Goal: Information Seeking & Learning: Learn about a topic

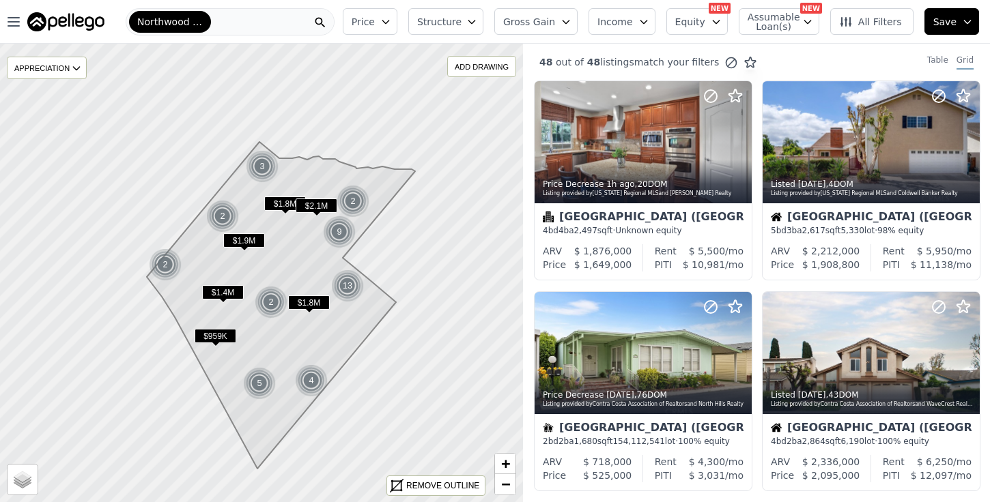
click at [885, 15] on span "All Filters" at bounding box center [870, 22] width 63 height 14
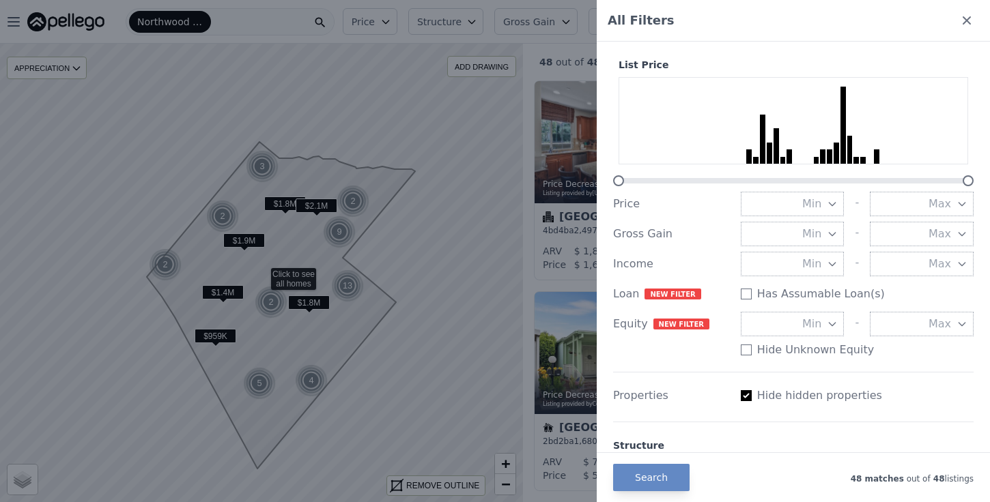
click at [954, 16] on div "All Filters" at bounding box center [793, 21] width 393 height 42
click at [964, 16] on icon at bounding box center [967, 21] width 14 height 14
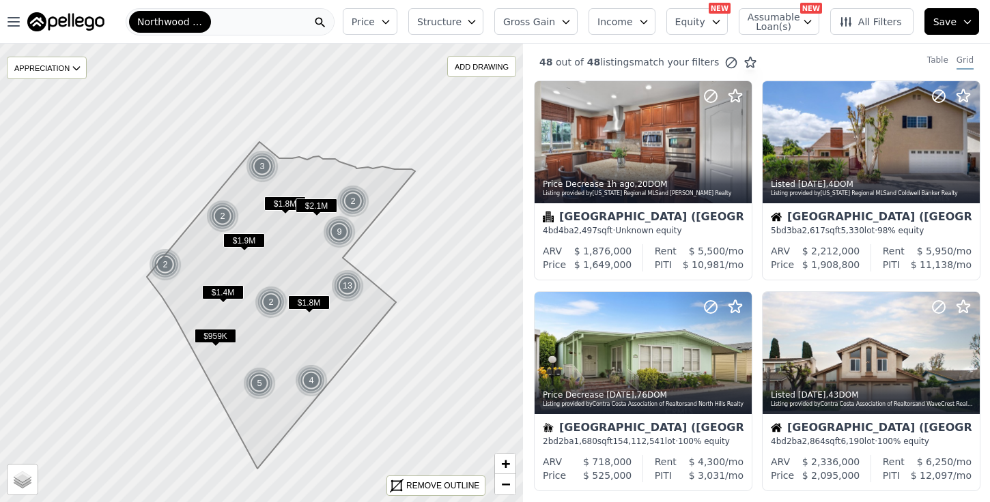
click at [538, 31] on button "Gross Gain" at bounding box center [535, 21] width 83 height 27
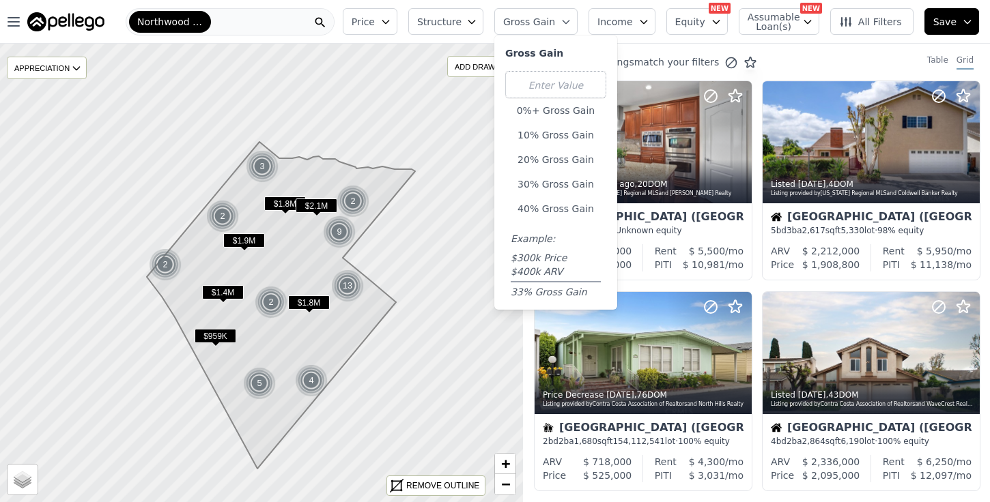
click at [565, 5] on div "Price Structure Gross Gain Gross Gain 0%+ Gross Gain 10% Gross Gain 20% Gross G…" at bounding box center [663, 22] width 653 height 44
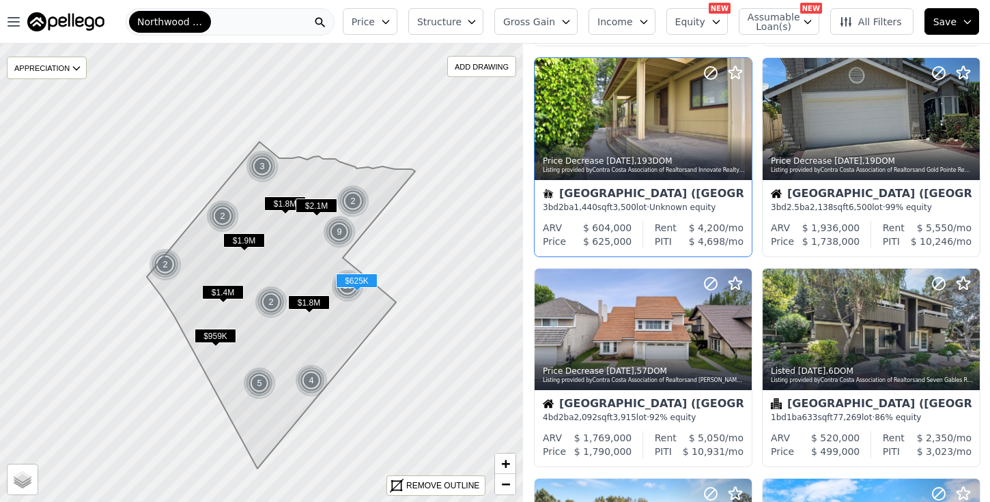
scroll to position [666, 0]
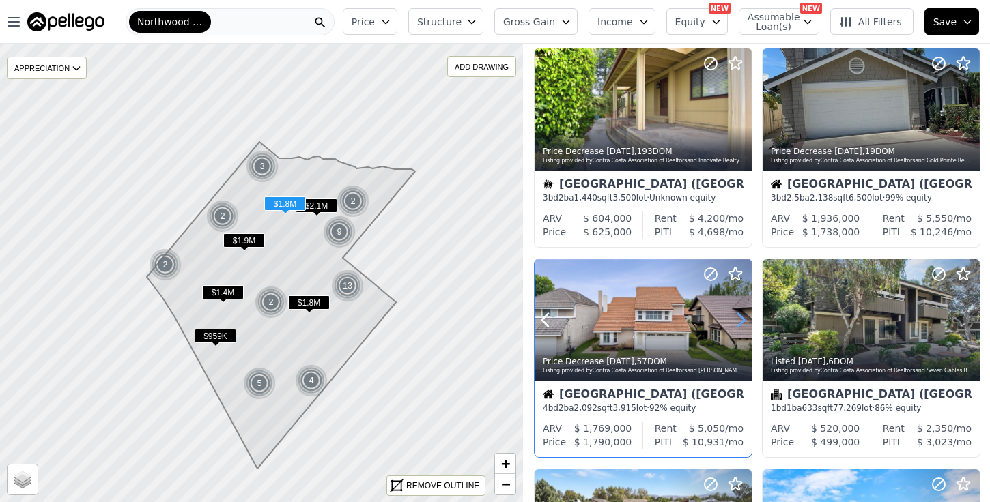
click at [743, 317] on icon at bounding box center [741, 320] width 22 height 22
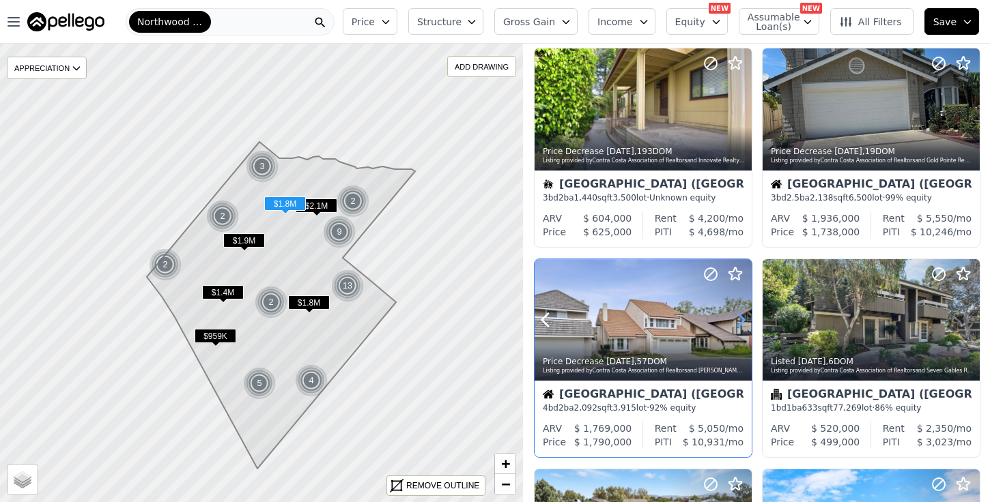
click at [743, 317] on icon at bounding box center [741, 320] width 22 height 22
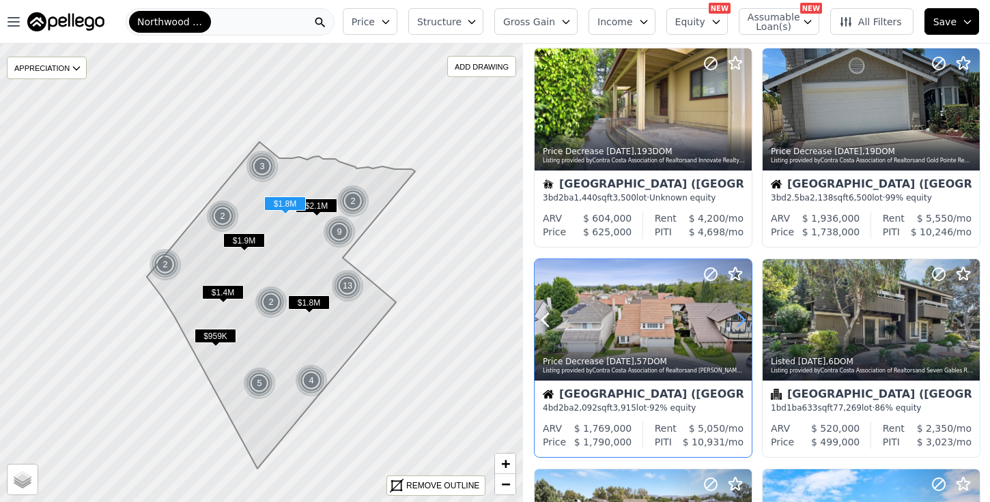
click at [743, 318] on icon at bounding box center [741, 320] width 6 height 13
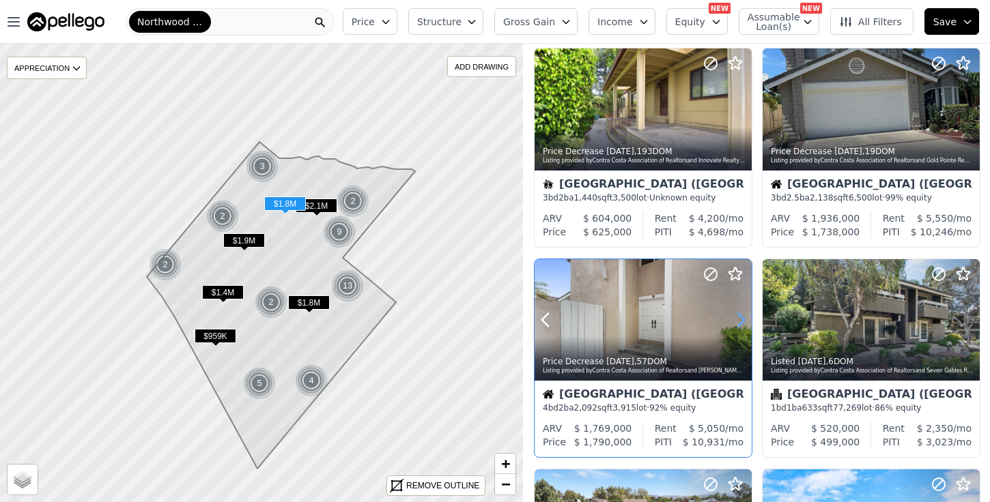
click at [743, 318] on icon at bounding box center [741, 320] width 6 height 13
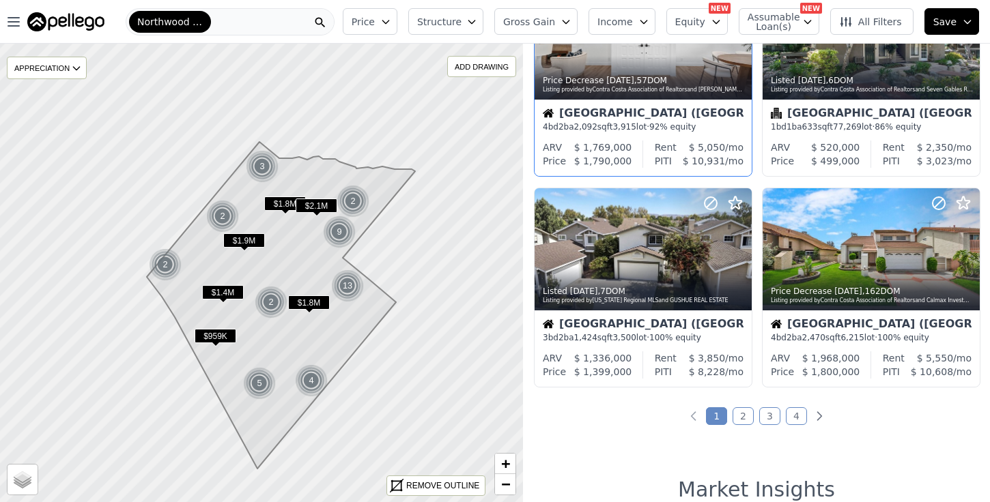
scroll to position [949, 0]
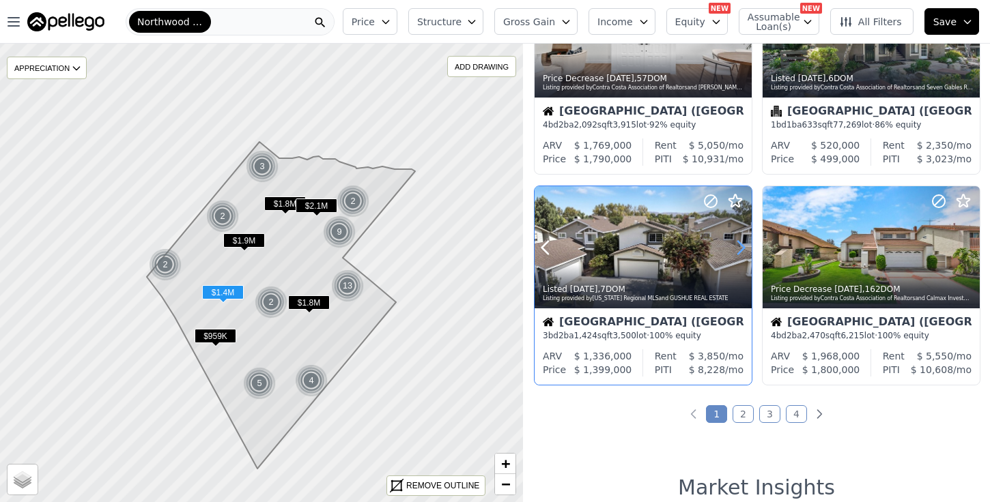
click at [741, 247] on icon at bounding box center [741, 248] width 22 height 22
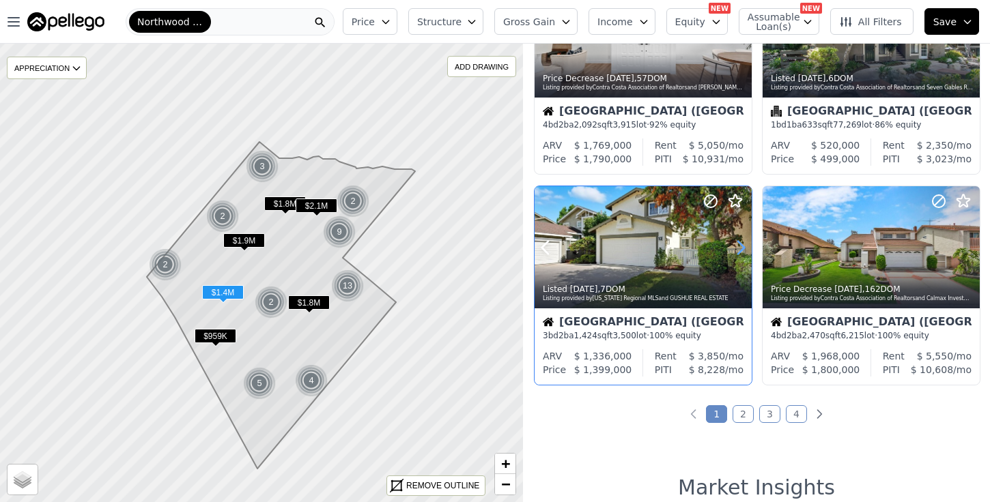
click at [741, 247] on icon at bounding box center [741, 248] width 22 height 22
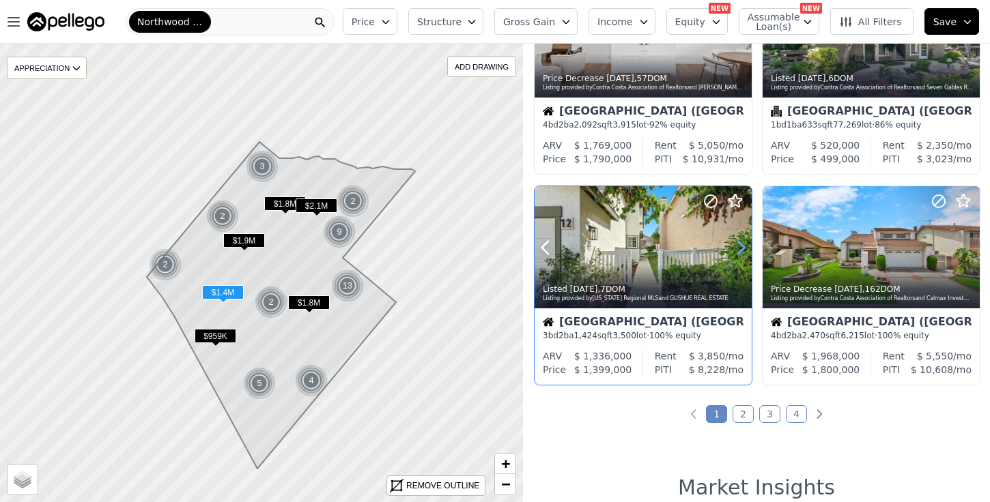
click at [741, 247] on icon at bounding box center [741, 248] width 22 height 22
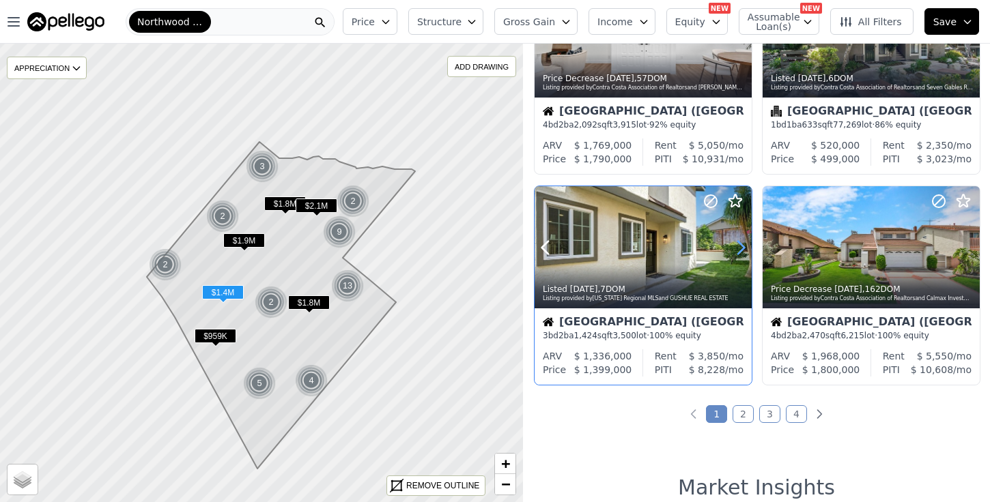
click at [741, 247] on icon at bounding box center [741, 248] width 22 height 22
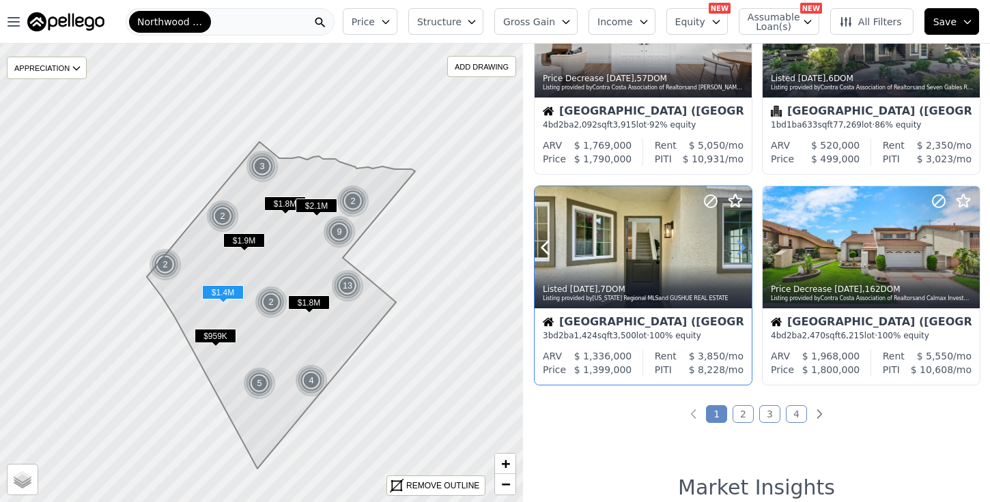
click at [741, 247] on icon at bounding box center [741, 248] width 22 height 22
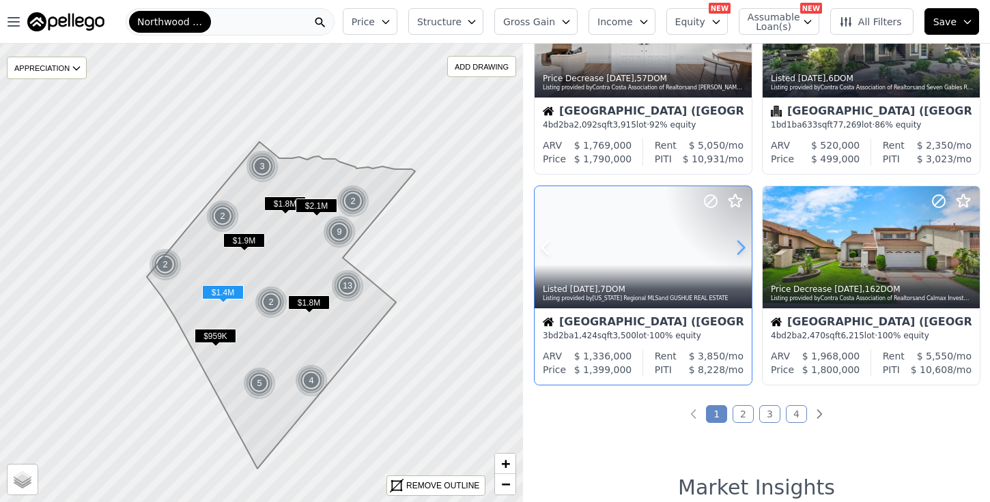
click at [741, 247] on icon at bounding box center [741, 248] width 22 height 22
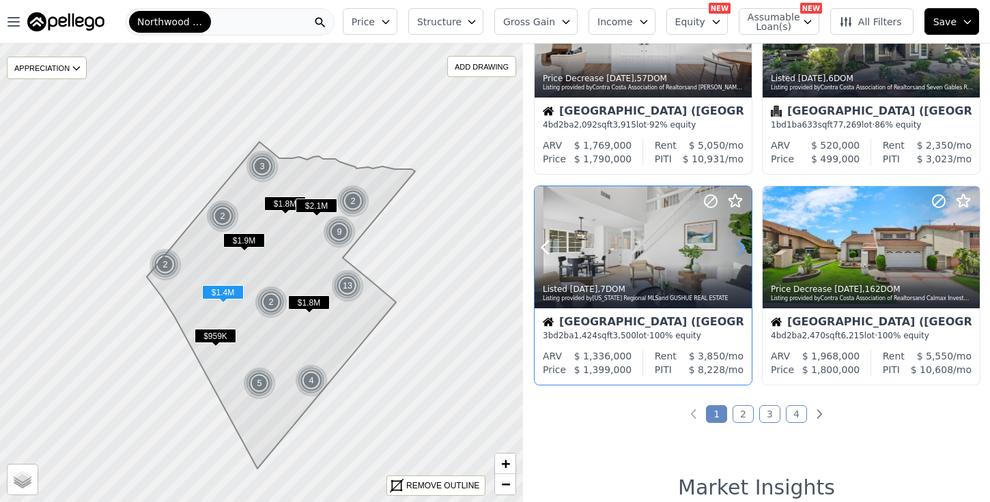
click at [741, 247] on icon at bounding box center [741, 248] width 22 height 22
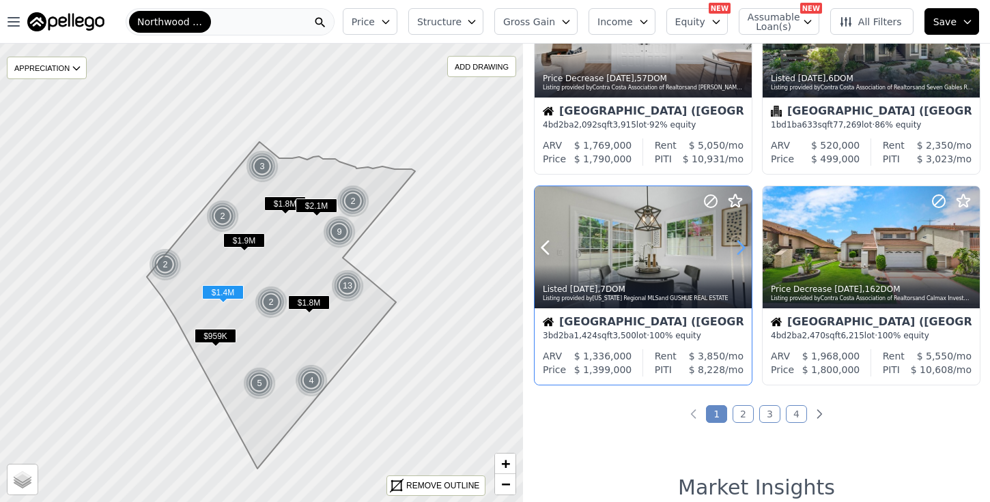
click at [741, 247] on icon at bounding box center [741, 248] width 22 height 22
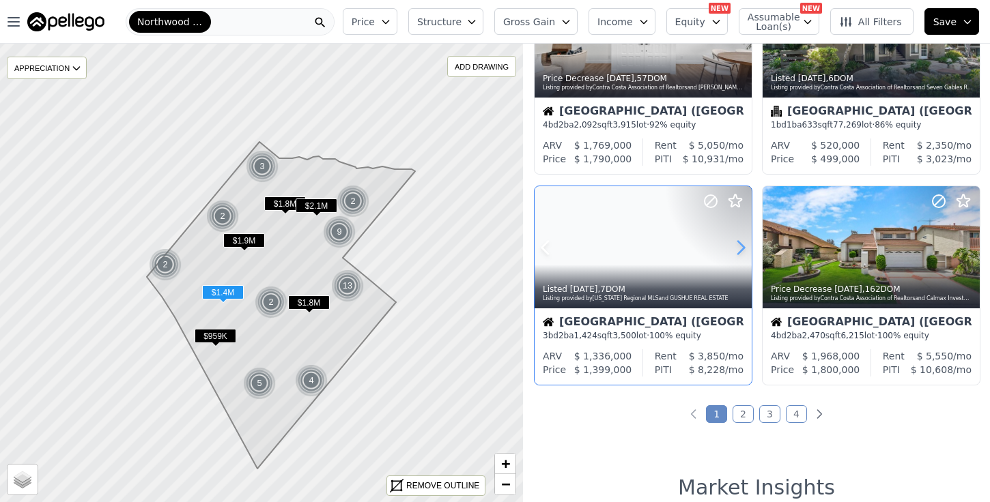
click at [741, 247] on icon at bounding box center [741, 248] width 22 height 22
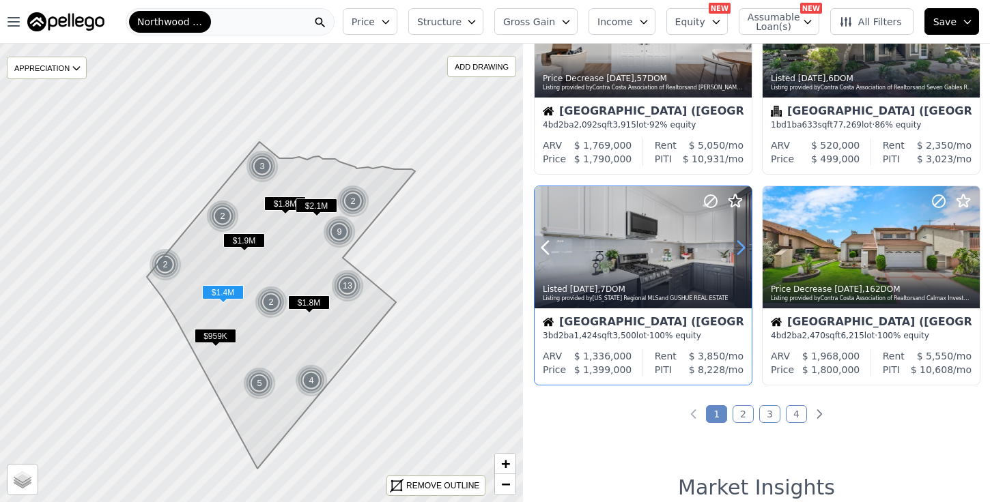
click at [741, 247] on icon at bounding box center [741, 248] width 22 height 22
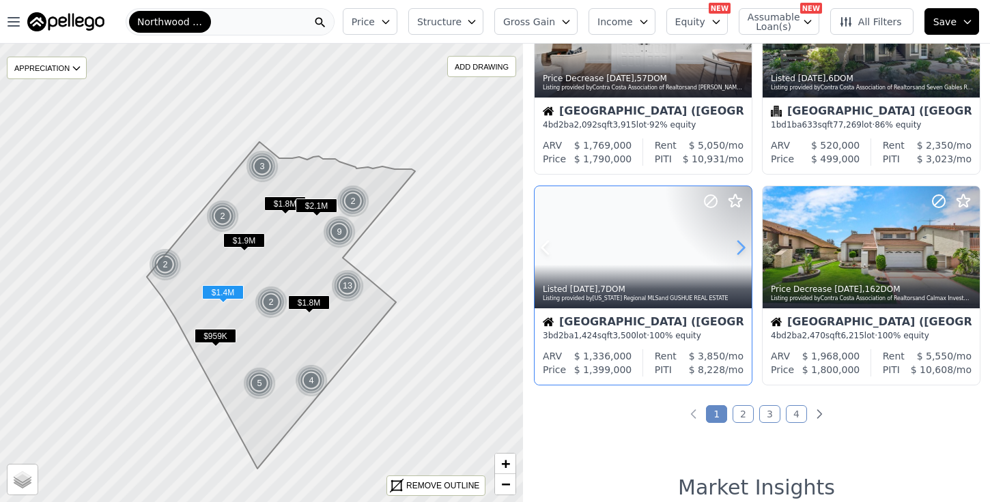
click at [741, 247] on icon at bounding box center [741, 248] width 22 height 22
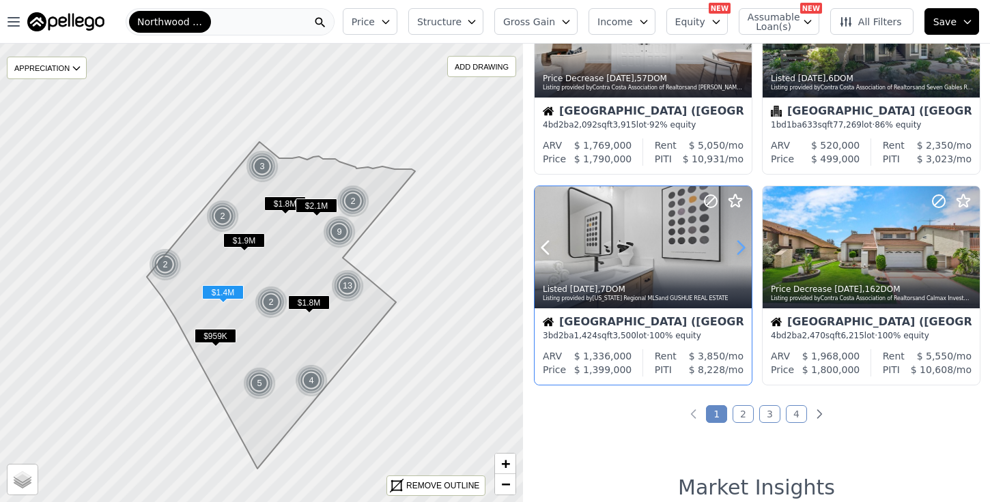
click at [741, 247] on icon at bounding box center [741, 248] width 22 height 22
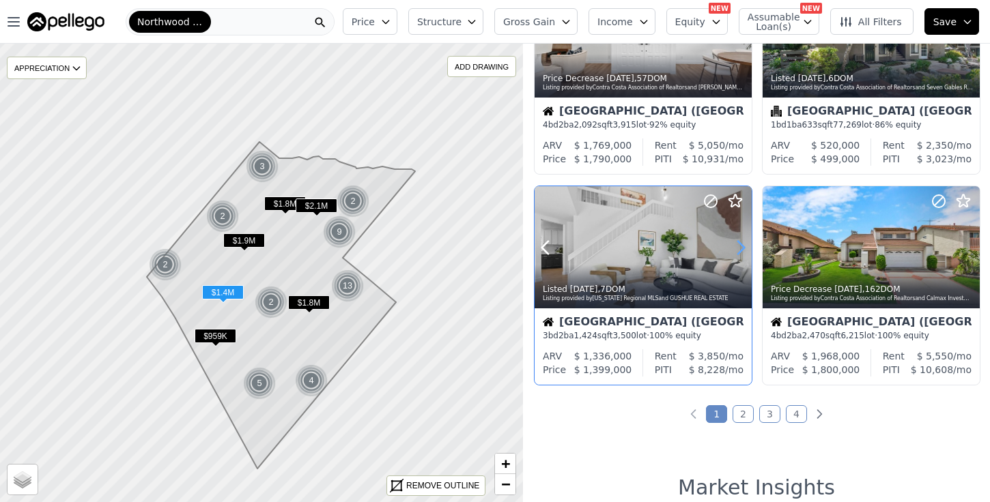
click at [741, 247] on icon at bounding box center [741, 248] width 22 height 22
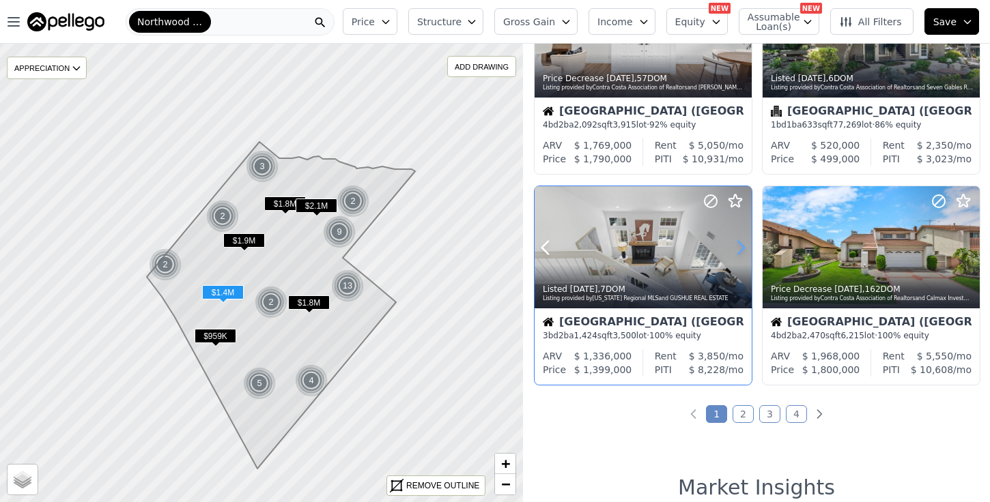
click at [741, 247] on icon at bounding box center [741, 248] width 22 height 22
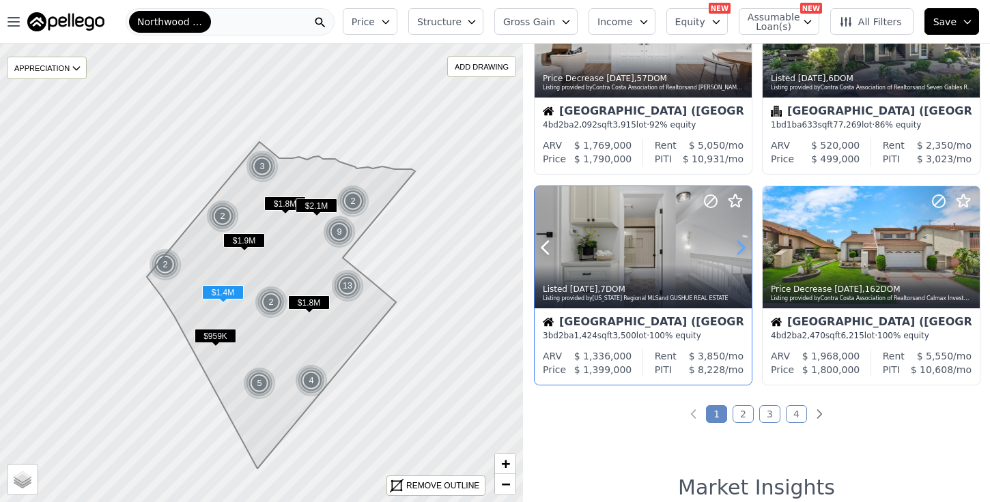
click at [741, 247] on icon at bounding box center [741, 248] width 22 height 22
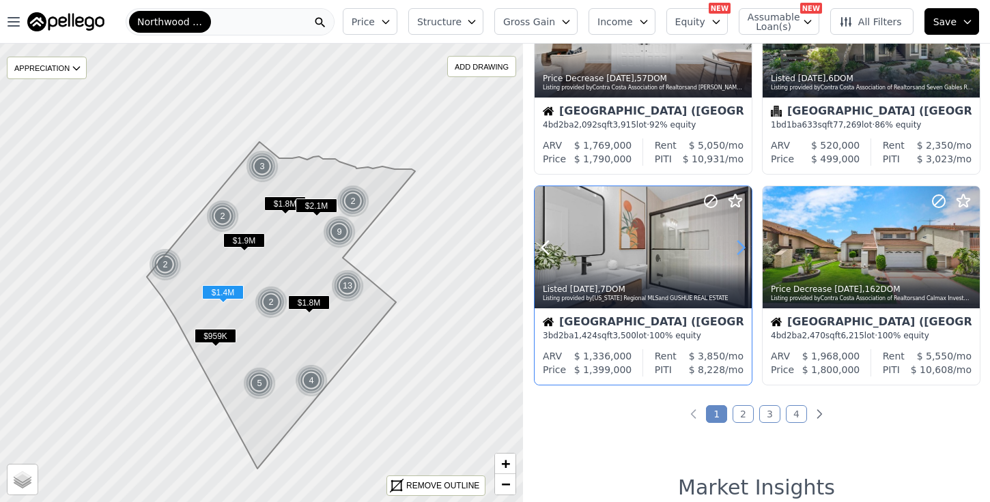
click at [741, 247] on icon at bounding box center [741, 248] width 22 height 22
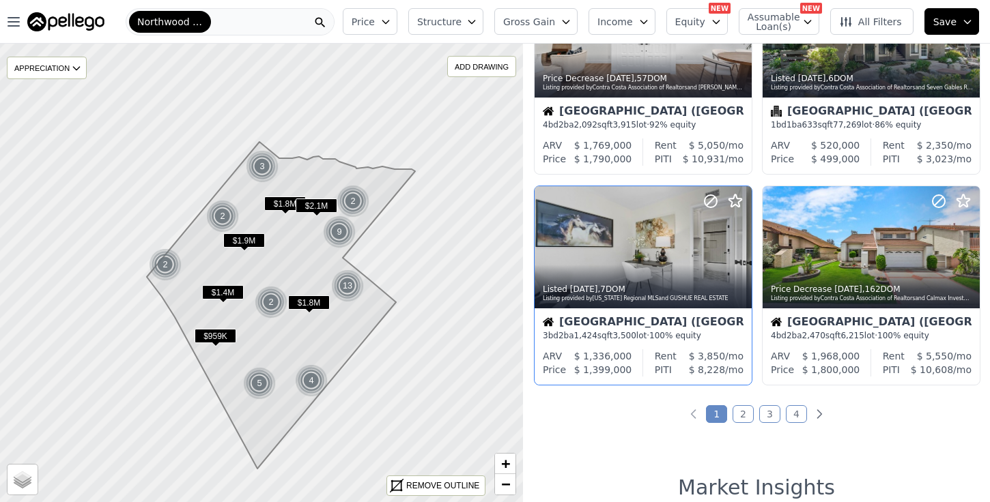
click at [741, 408] on link "2" at bounding box center [743, 415] width 21 height 18
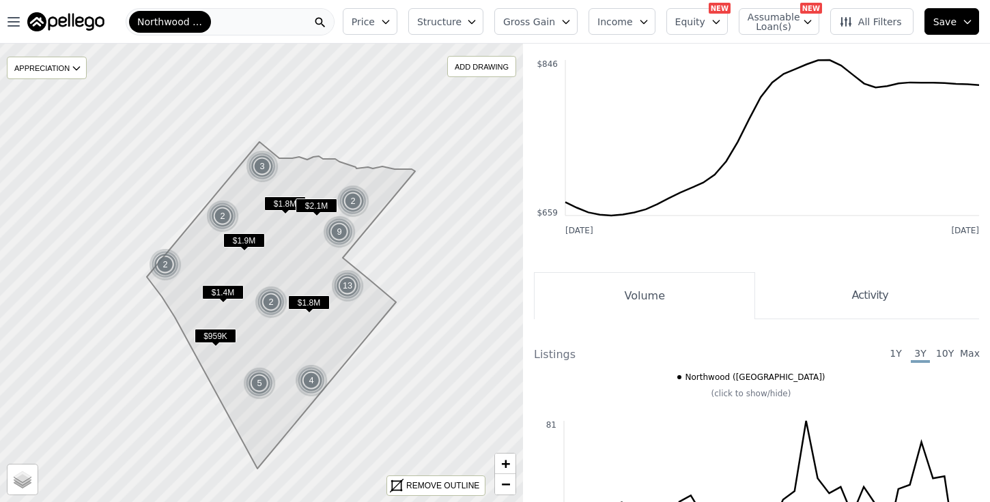
scroll to position [1771, 0]
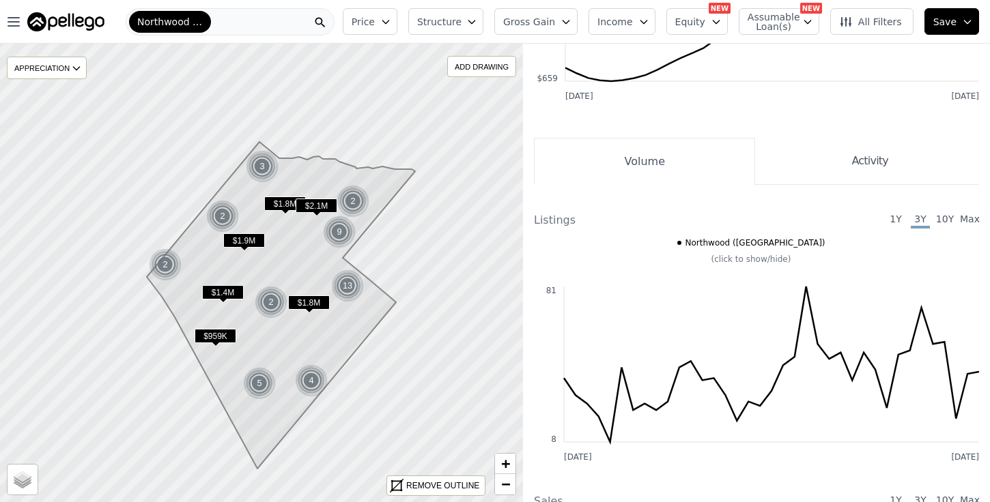
click at [896, 165] on button "Activity" at bounding box center [867, 161] width 224 height 47
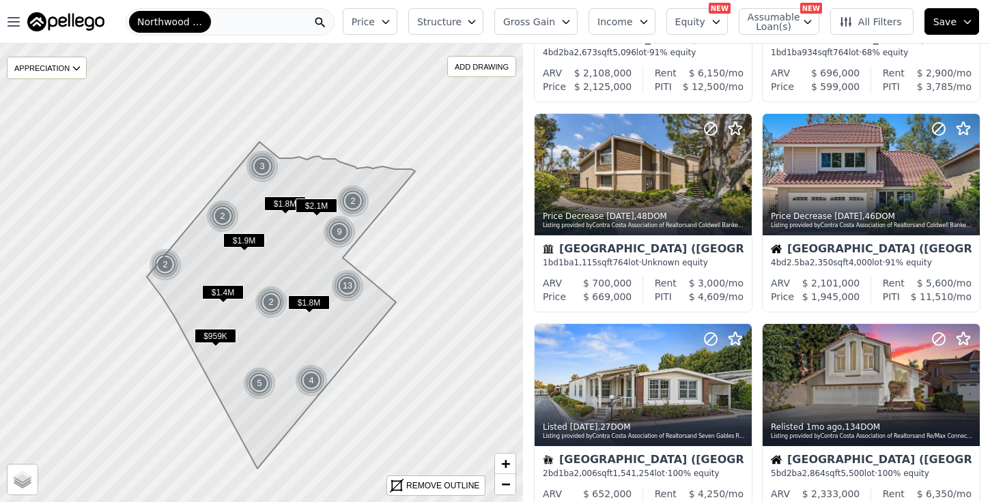
scroll to position [810, 0]
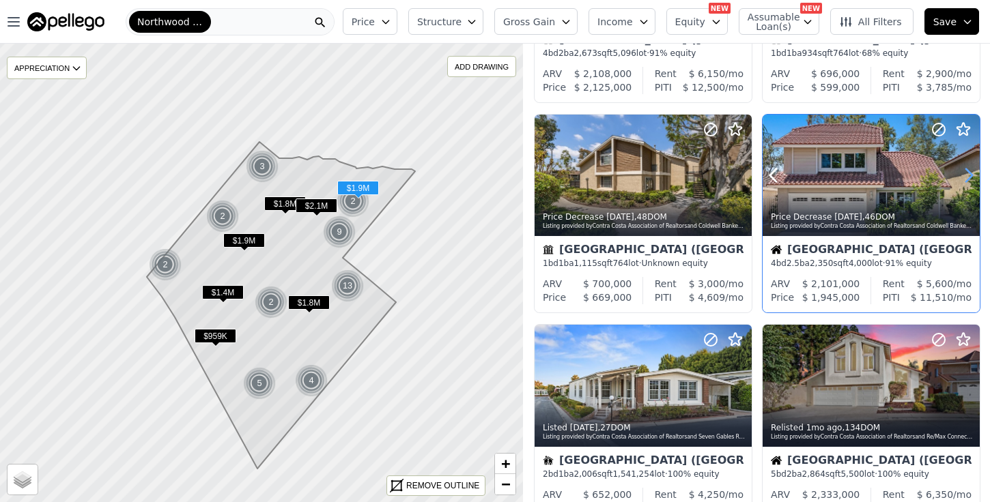
click at [968, 173] on icon at bounding box center [969, 176] width 22 height 22
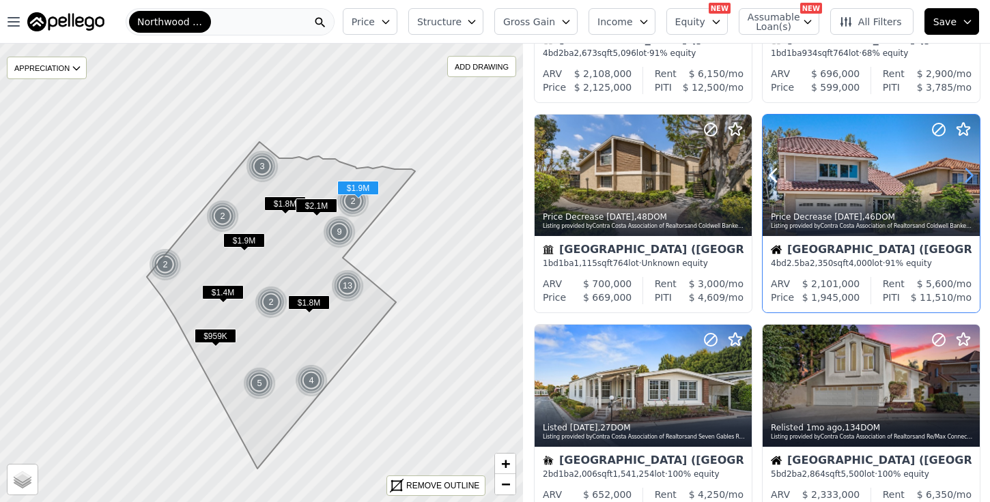
click at [968, 174] on icon at bounding box center [969, 176] width 22 height 22
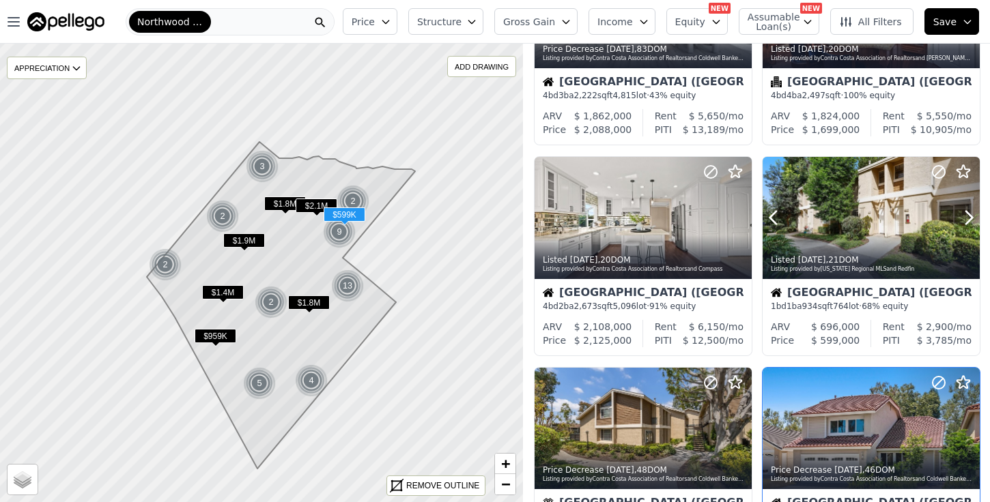
scroll to position [554, 0]
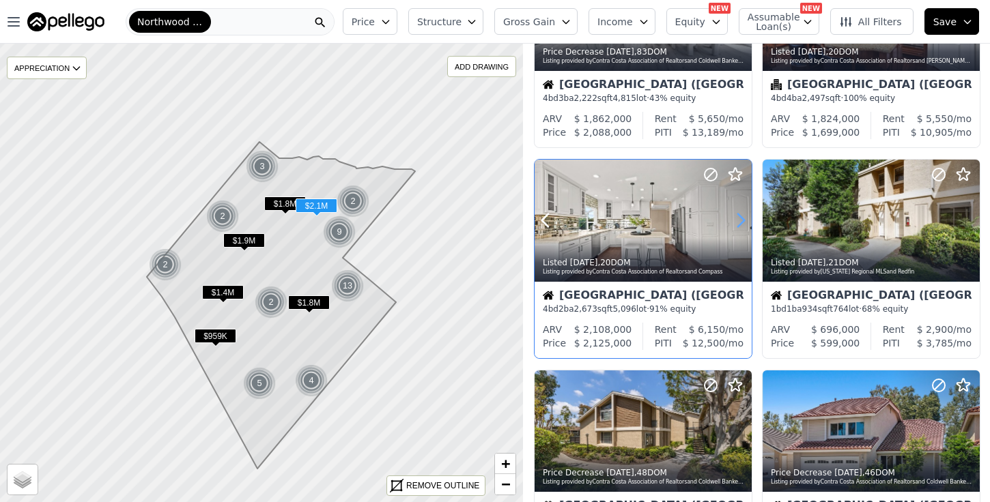
click at [736, 215] on icon at bounding box center [741, 221] width 22 height 22
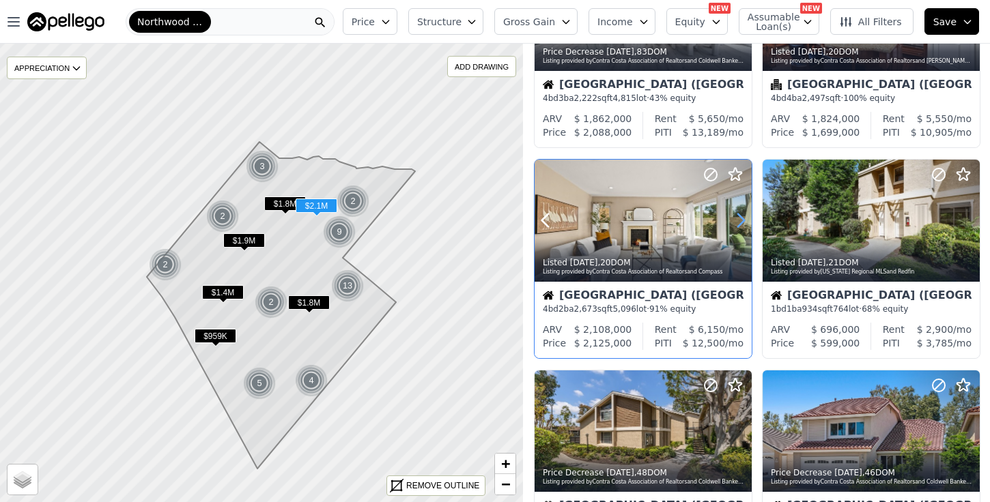
click at [736, 215] on icon at bounding box center [741, 221] width 22 height 22
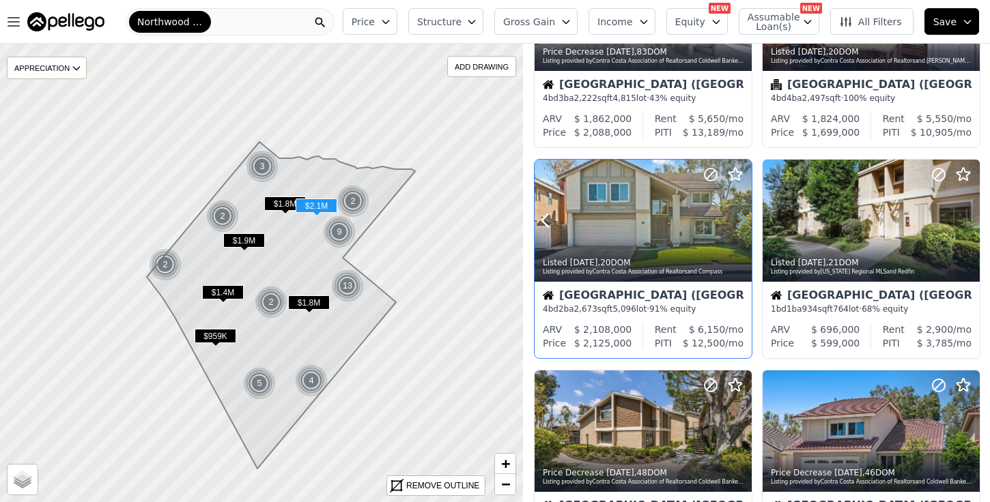
click at [736, 215] on icon at bounding box center [741, 221] width 22 height 22
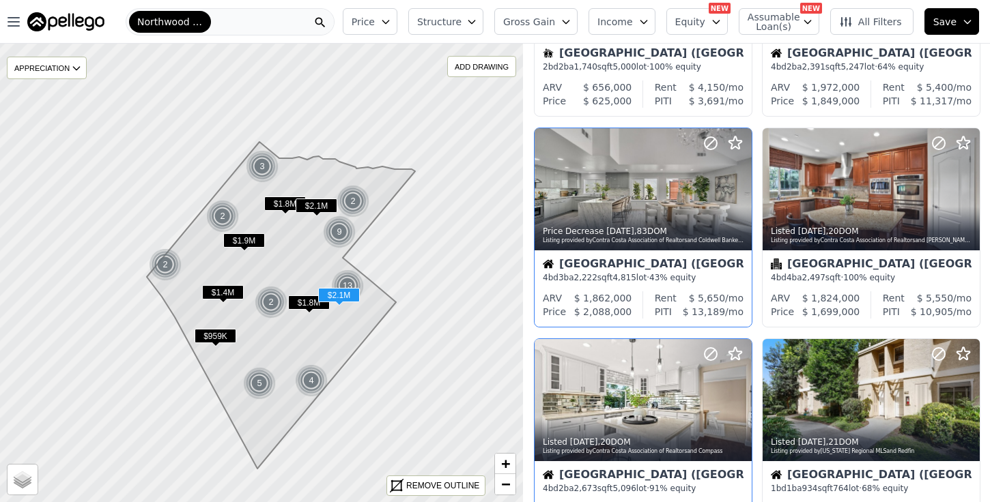
scroll to position [274, 0]
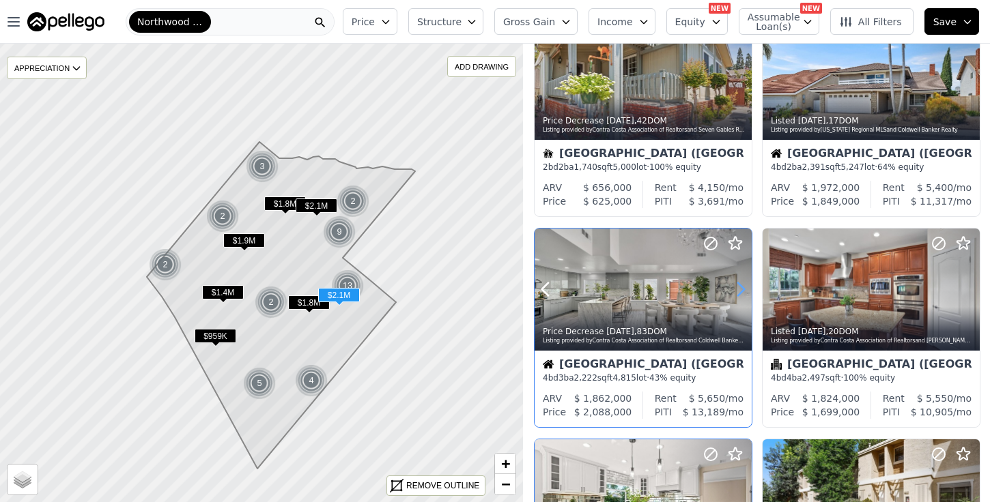
click at [739, 282] on icon at bounding box center [741, 290] width 22 height 22
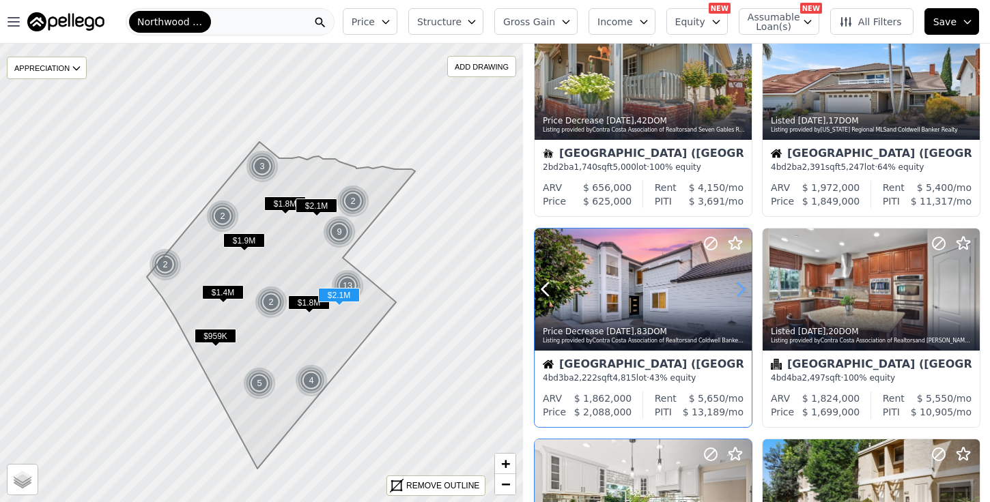
click at [739, 282] on icon at bounding box center [741, 290] width 22 height 22
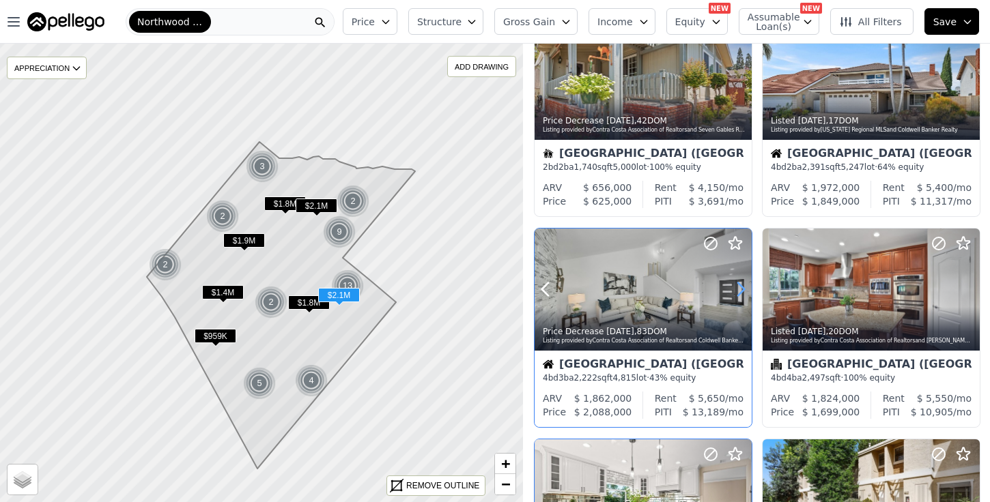
click at [739, 282] on icon at bounding box center [741, 290] width 22 height 22
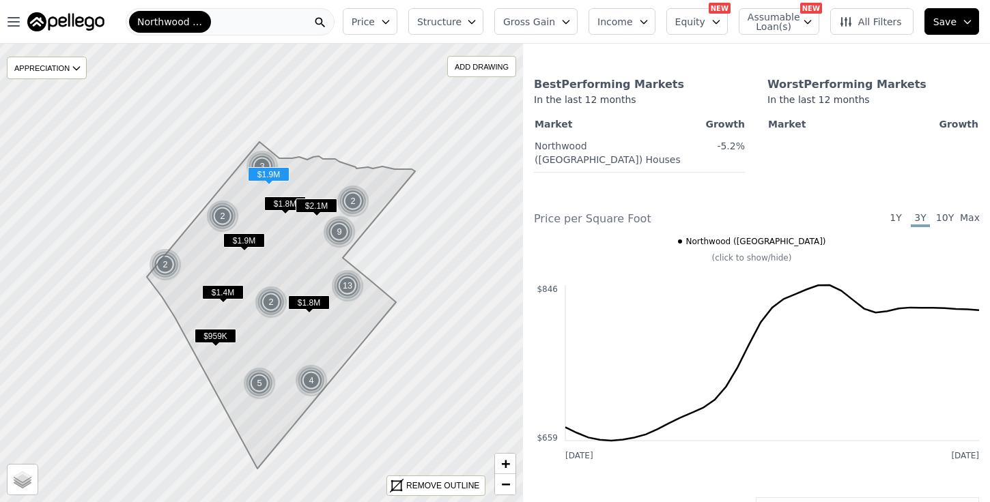
scroll to position [1412, 0]
click at [316, 331] on icon at bounding box center [281, 305] width 268 height 327
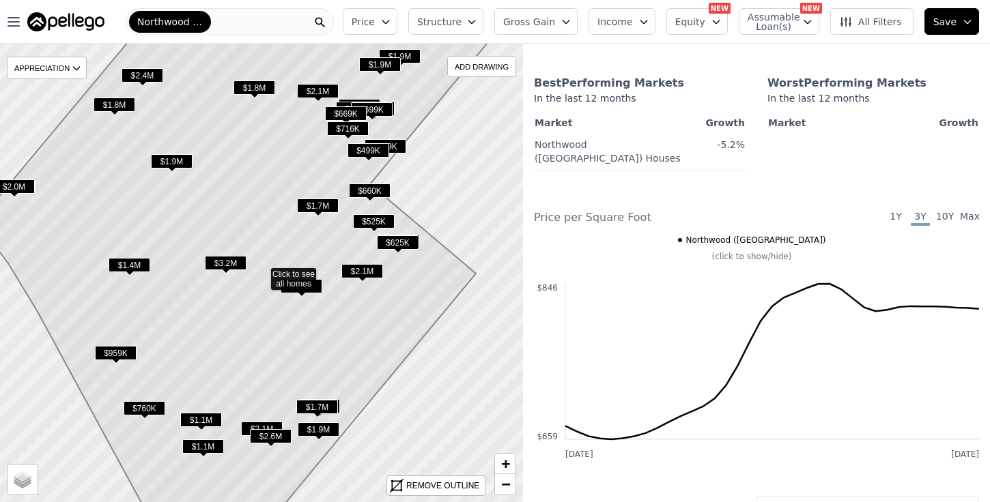
click at [268, 311] on icon at bounding box center [245, 273] width 536 height 553
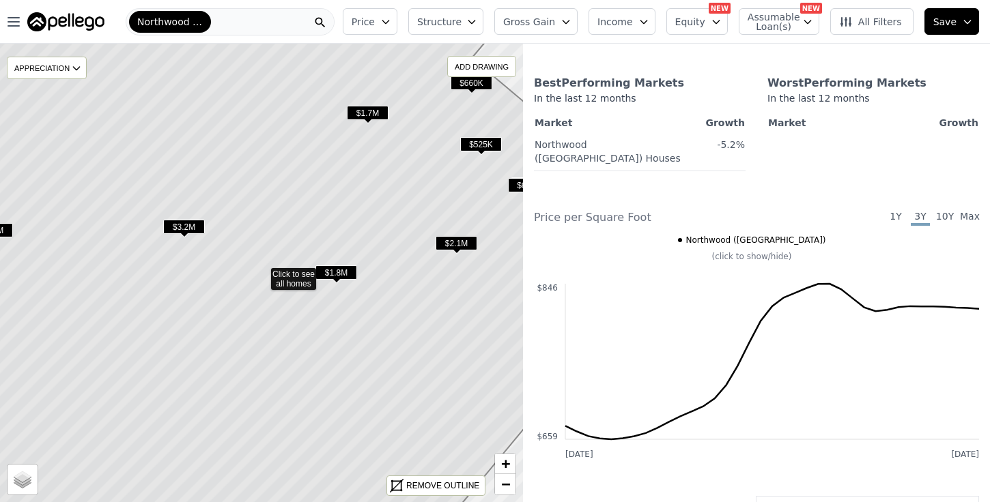
click at [268, 311] on icon at bounding box center [261, 273] width 630 height 553
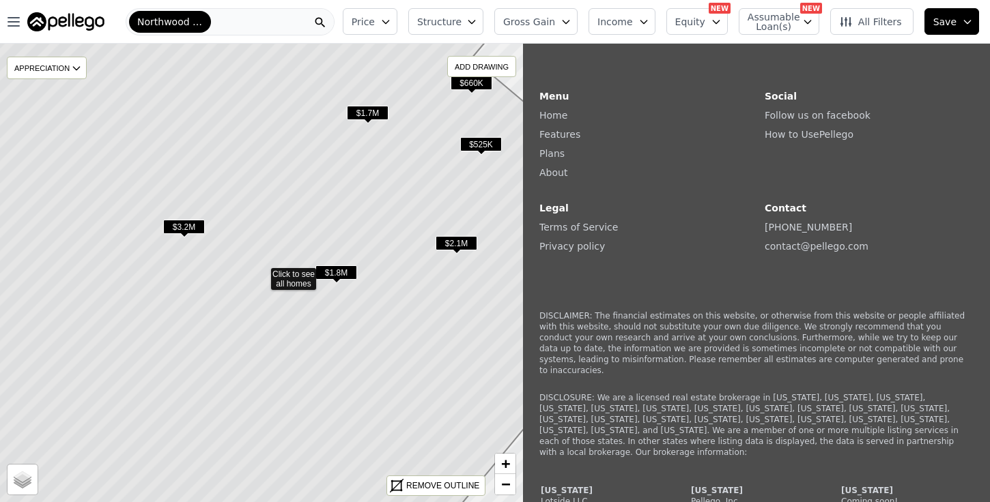
scroll to position [158, 0]
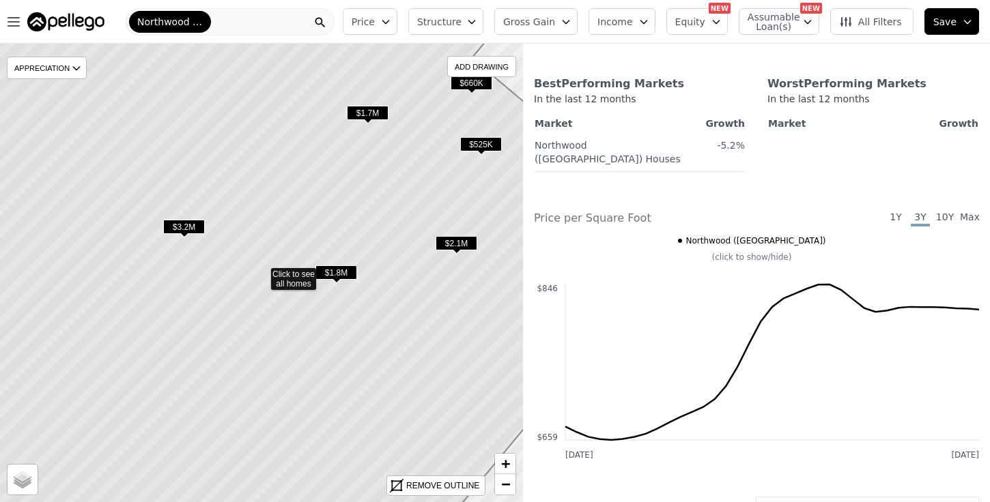
click at [268, 311] on icon at bounding box center [261, 273] width 630 height 553
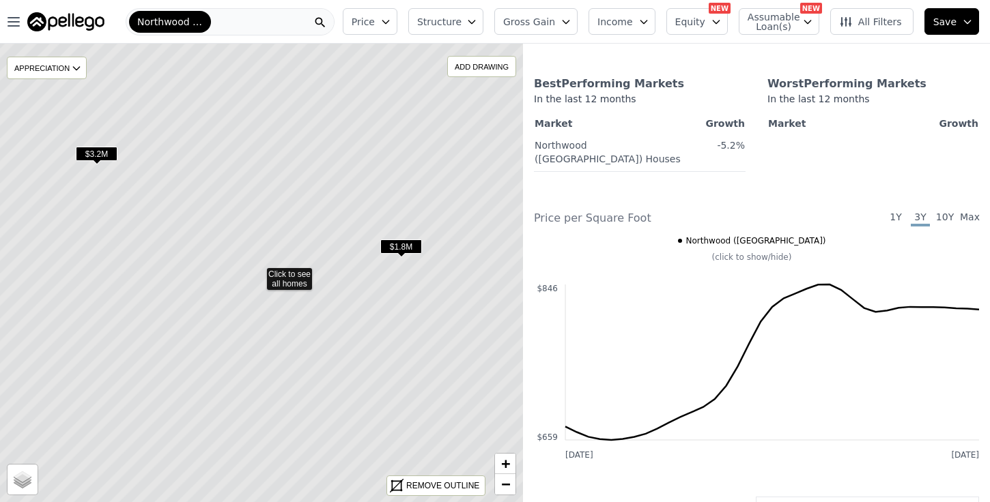
drag, startPoint x: 356, startPoint y: 337, endPoint x: 337, endPoint y: 334, distance: 19.3
click at [337, 334] on icon at bounding box center [257, 273] width 630 height 553
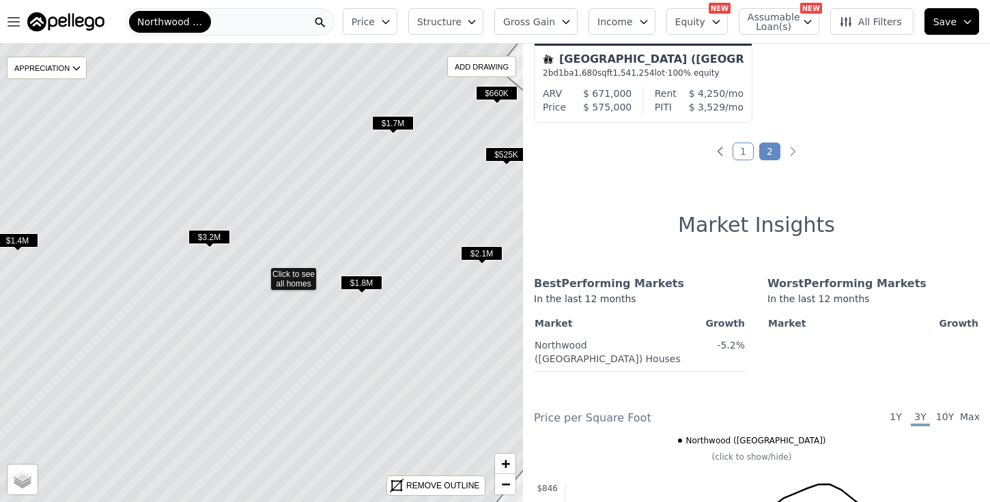
scroll to position [358, 0]
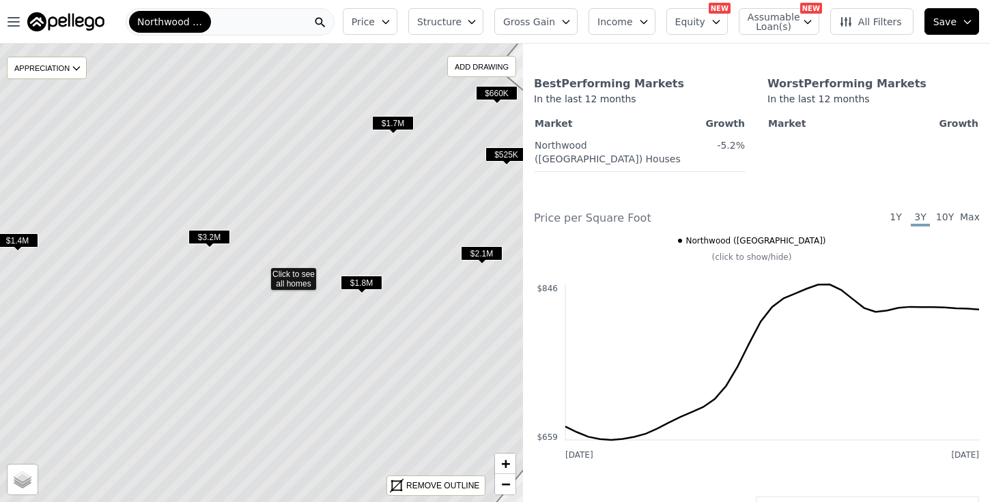
click at [378, 233] on icon at bounding box center [261, 273] width 630 height 553
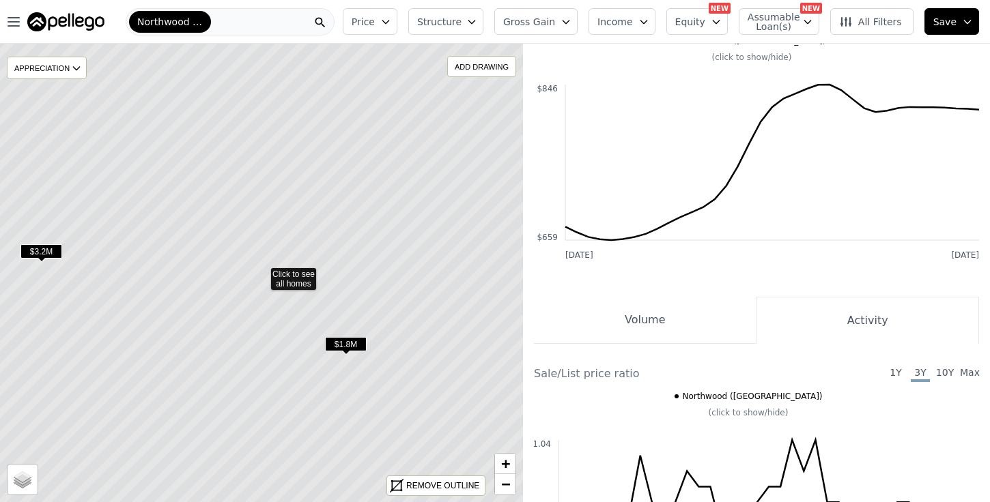
scroll to position [158, 0]
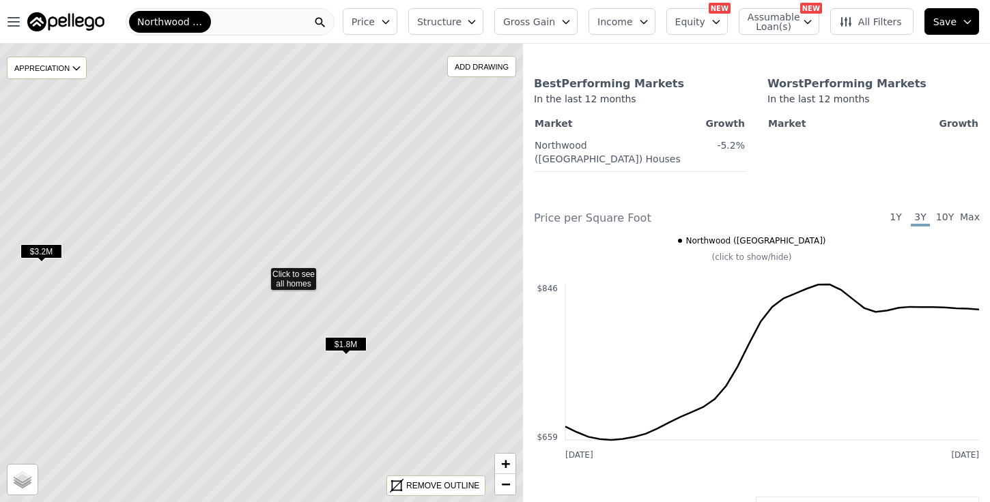
click at [363, 216] on icon at bounding box center [261, 273] width 630 height 553
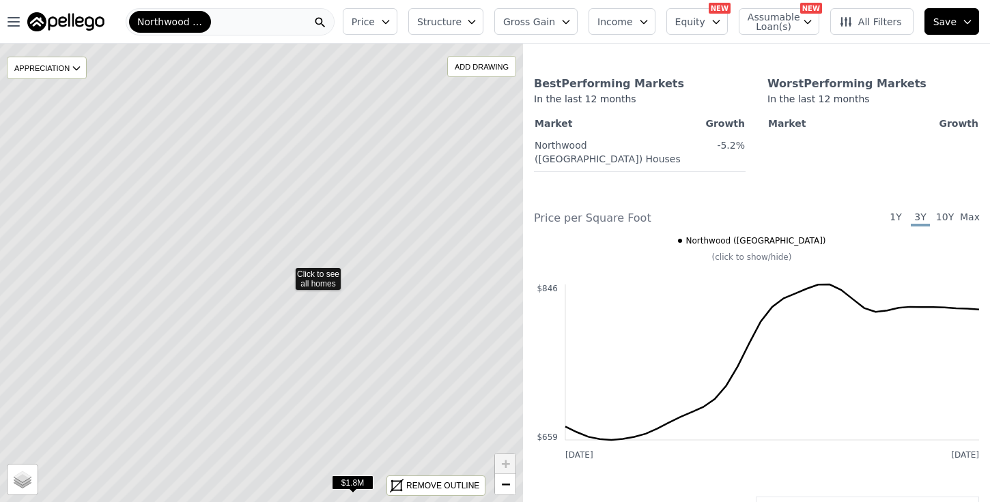
drag, startPoint x: 363, startPoint y: 216, endPoint x: 403, endPoint y: 216, distance: 40.3
click at [403, 217] on icon at bounding box center [286, 273] width 630 height 553
click at [299, 275] on icon at bounding box center [261, 273] width 630 height 553
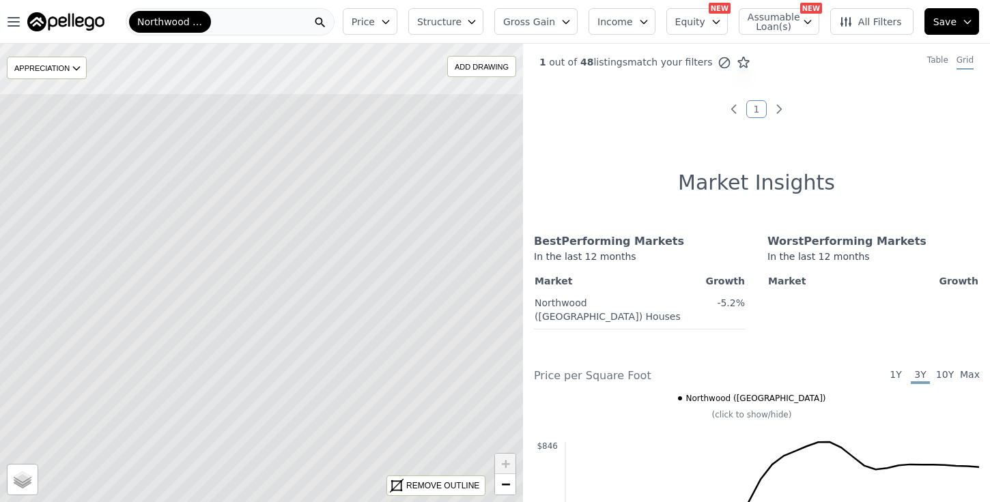
drag, startPoint x: 394, startPoint y: 250, endPoint x: 412, endPoint y: 356, distance: 108.1
click at [412, 356] on icon at bounding box center [277, 369] width 630 height 553
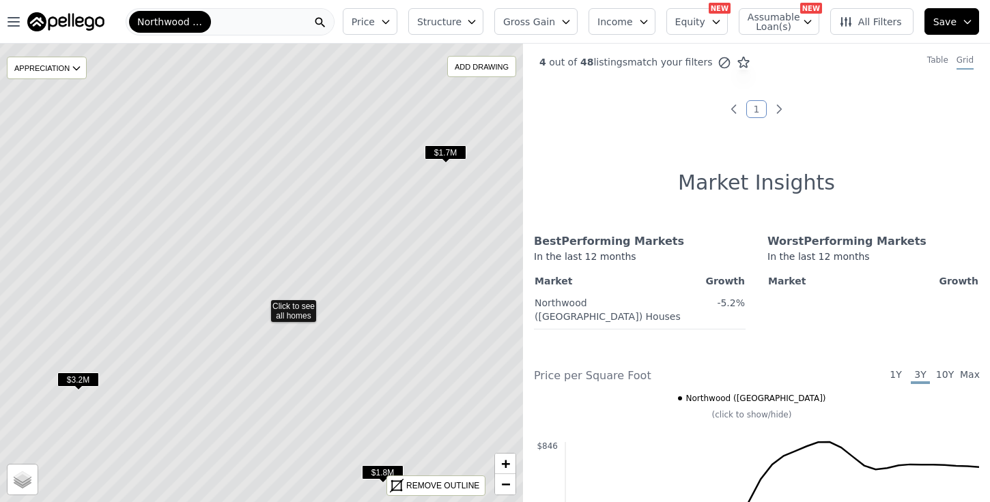
drag, startPoint x: 367, startPoint y: 215, endPoint x: 365, endPoint y: 272, distance: 56.7
click at [365, 273] on icon at bounding box center [261, 305] width 630 height 553
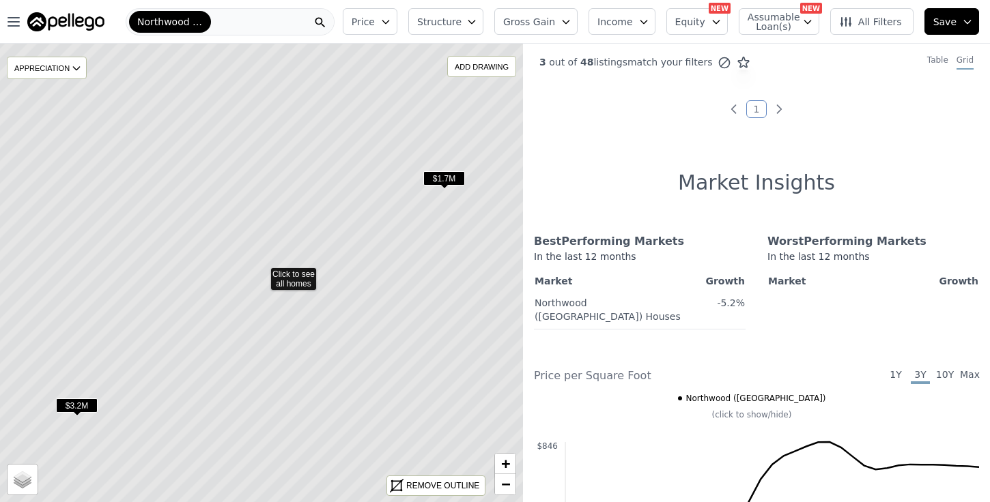
click at [453, 173] on span "$1.7M" at bounding box center [444, 178] width 42 height 14
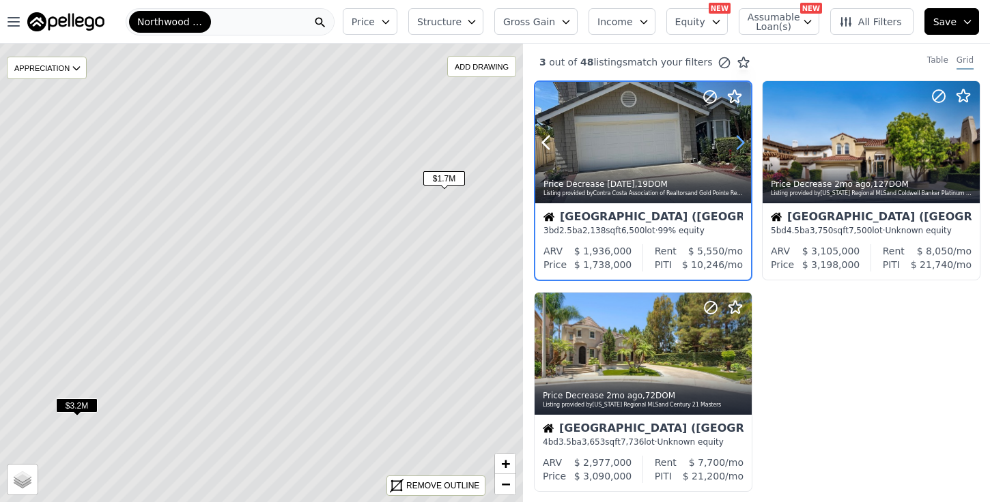
click at [739, 137] on icon at bounding box center [740, 143] width 6 height 13
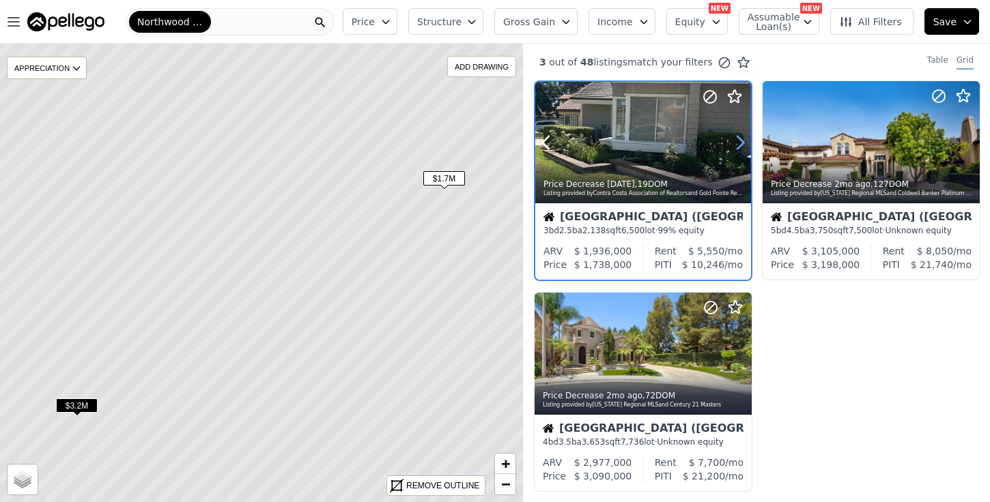
click at [739, 137] on icon at bounding box center [740, 143] width 6 height 13
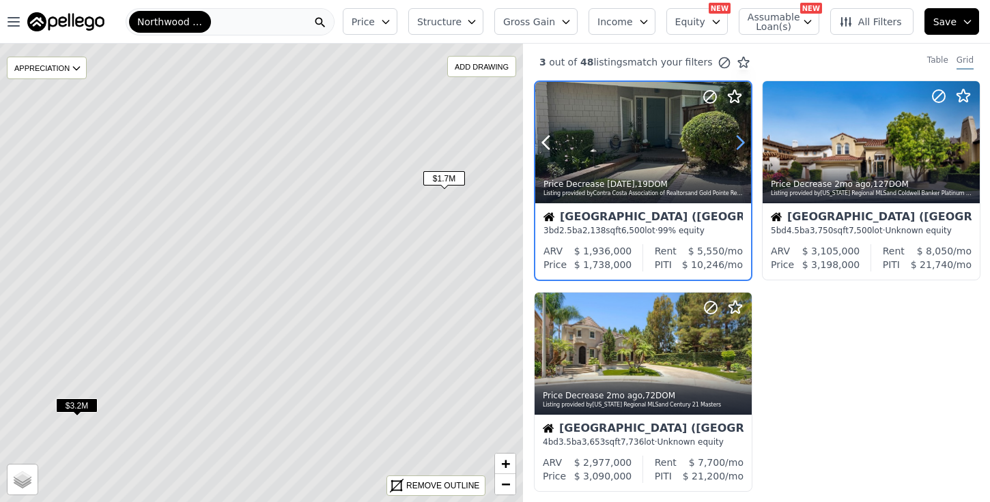
click at [739, 137] on icon at bounding box center [740, 143] width 6 height 13
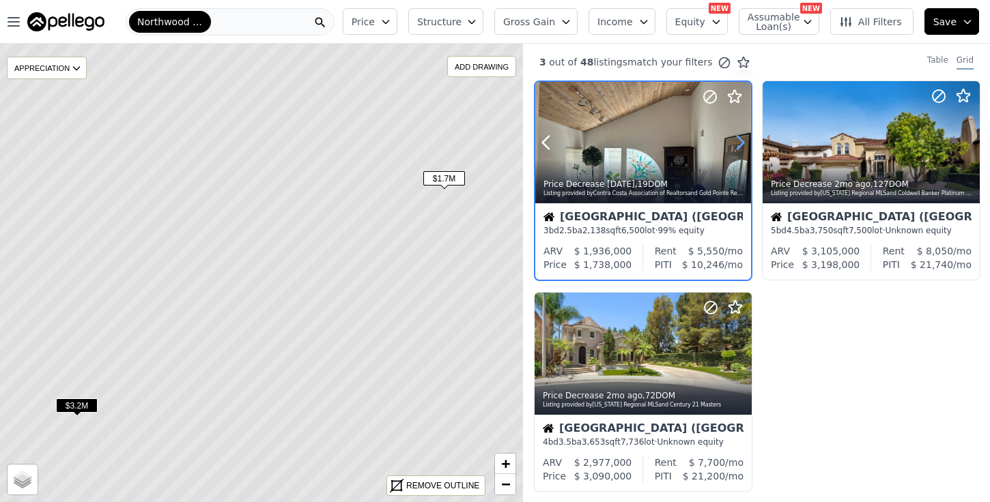
click at [739, 137] on icon at bounding box center [740, 143] width 6 height 13
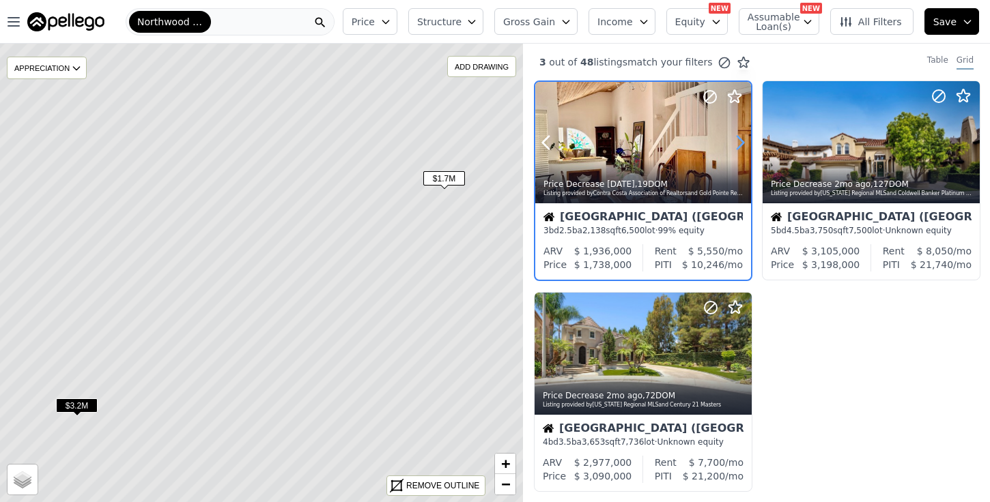
click at [739, 137] on icon at bounding box center [740, 143] width 6 height 13
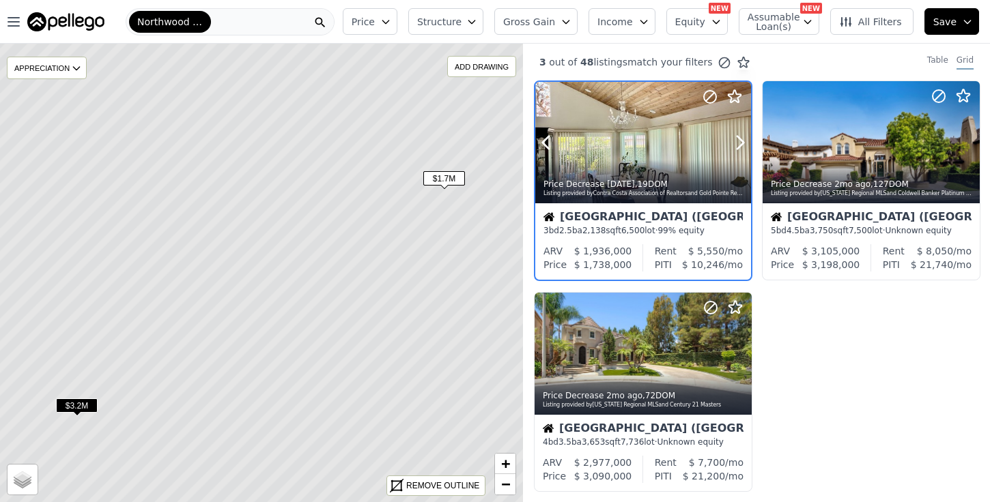
click at [668, 157] on div at bounding box center [707, 125] width 87 height 87
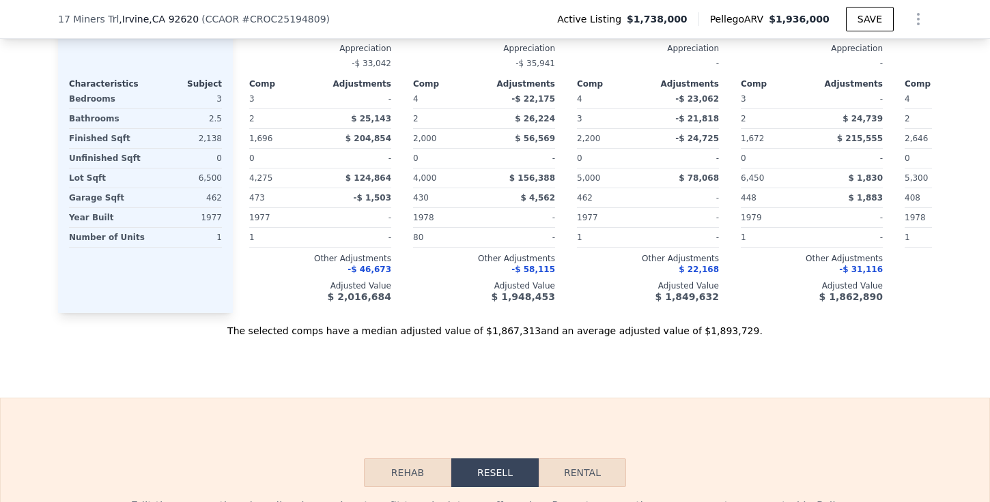
scroll to position [1013, 0]
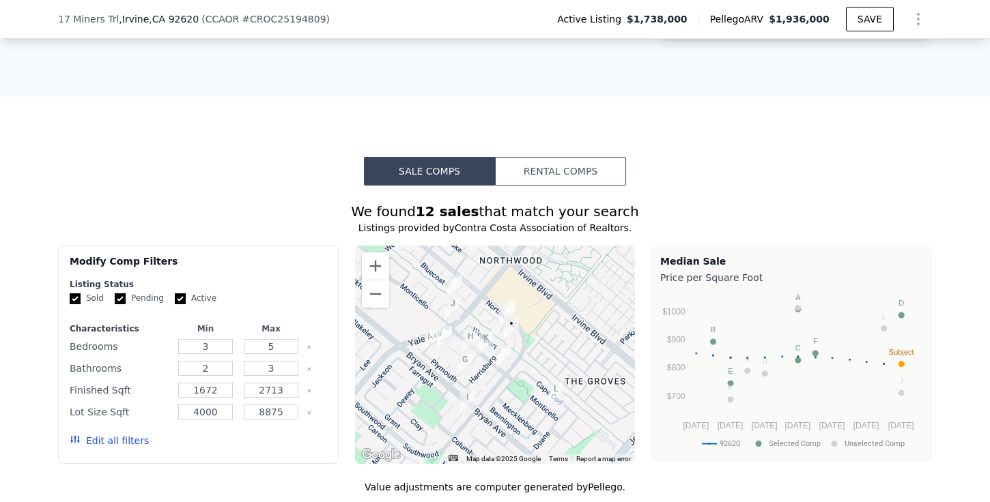
click at [571, 177] on button "Rental Comps" at bounding box center [560, 171] width 131 height 29
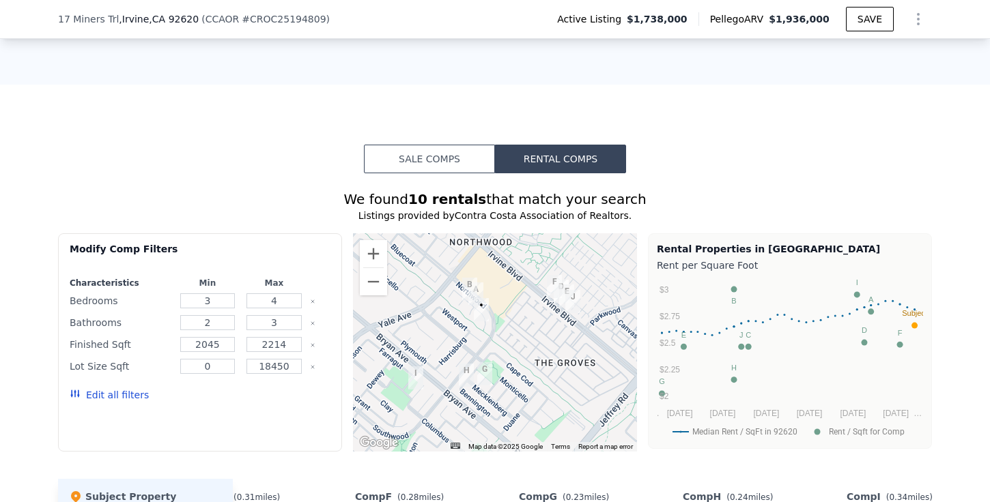
scroll to position [994, 0]
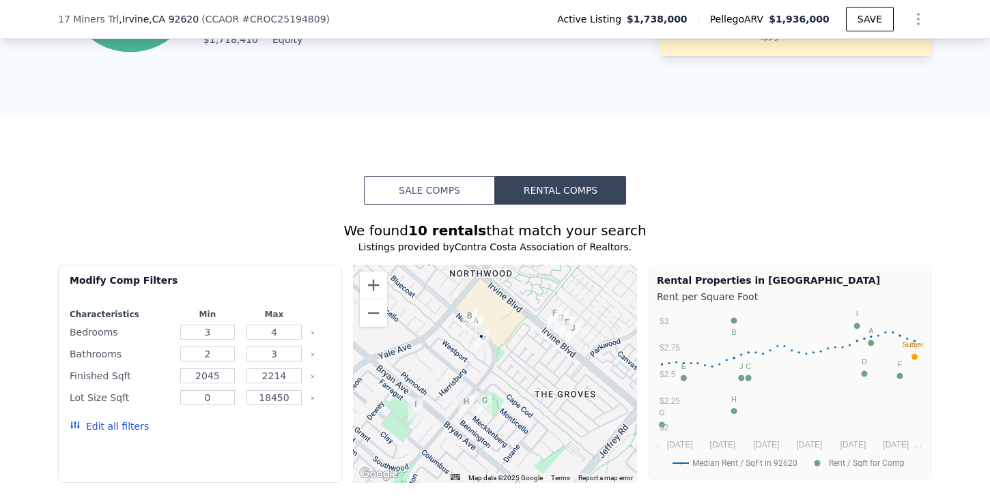
click at [440, 194] on button "Sale Comps" at bounding box center [429, 190] width 131 height 29
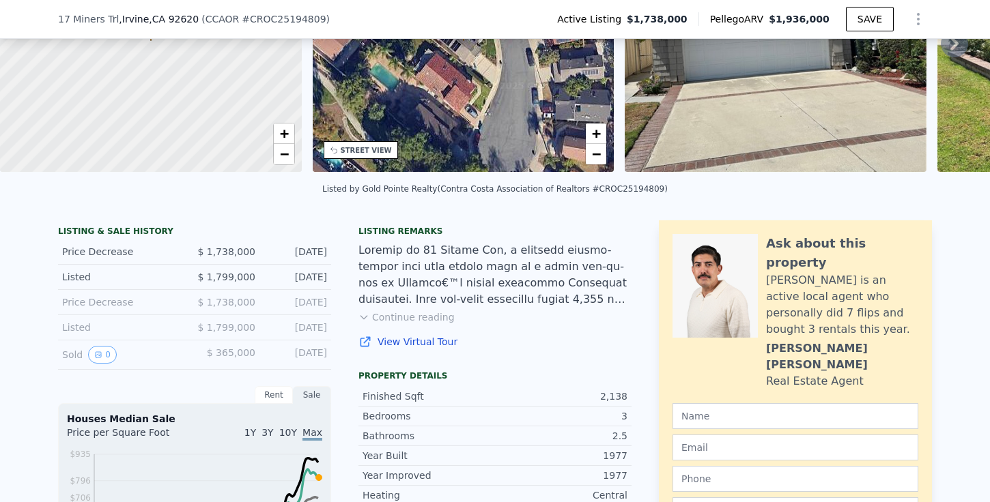
scroll to position [0, 0]
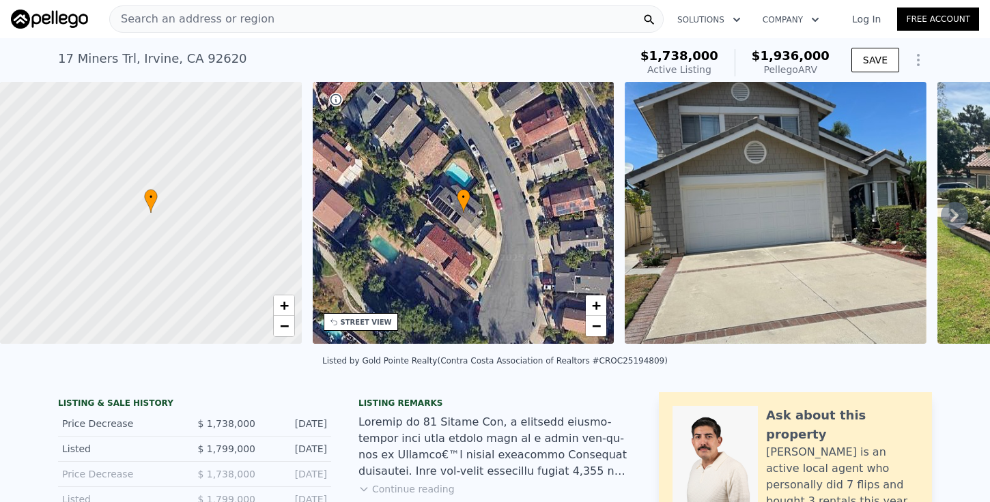
click at [58, 22] on img at bounding box center [49, 19] width 77 height 19
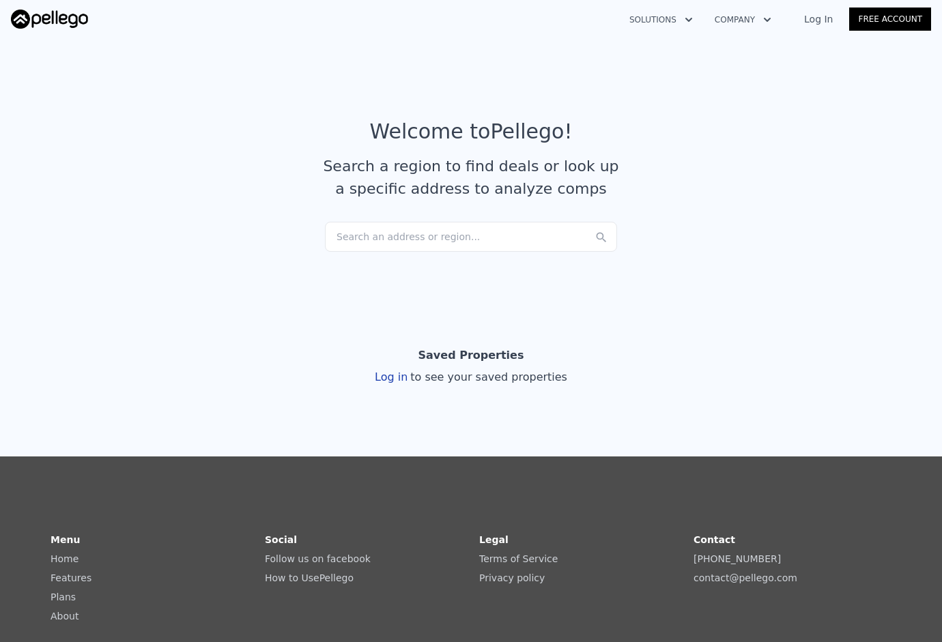
scroll to position [1, 0]
